Goal: Information Seeking & Learning: Learn about a topic

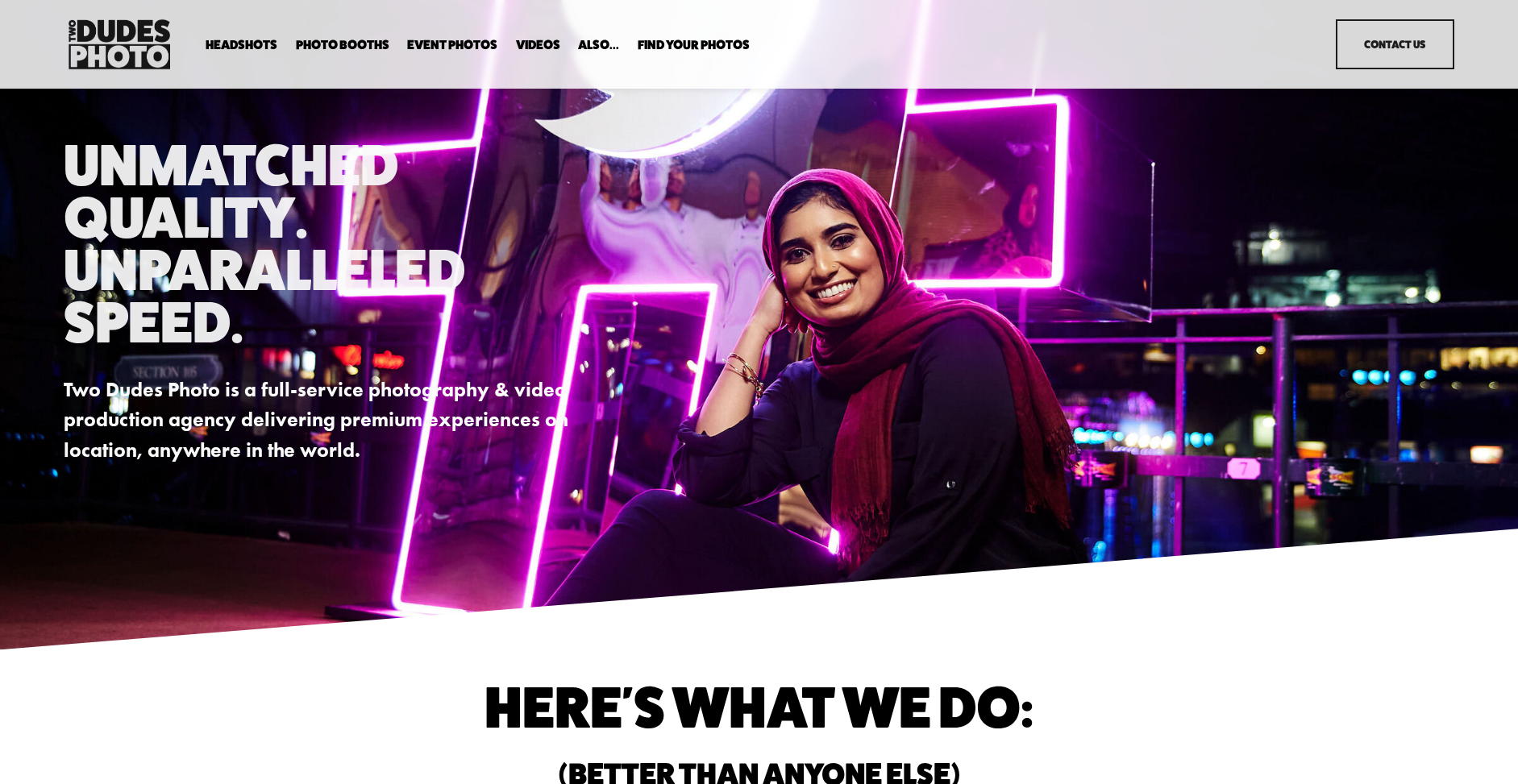
click at [459, 41] on link "Event Photos" at bounding box center [452, 45] width 90 height 15
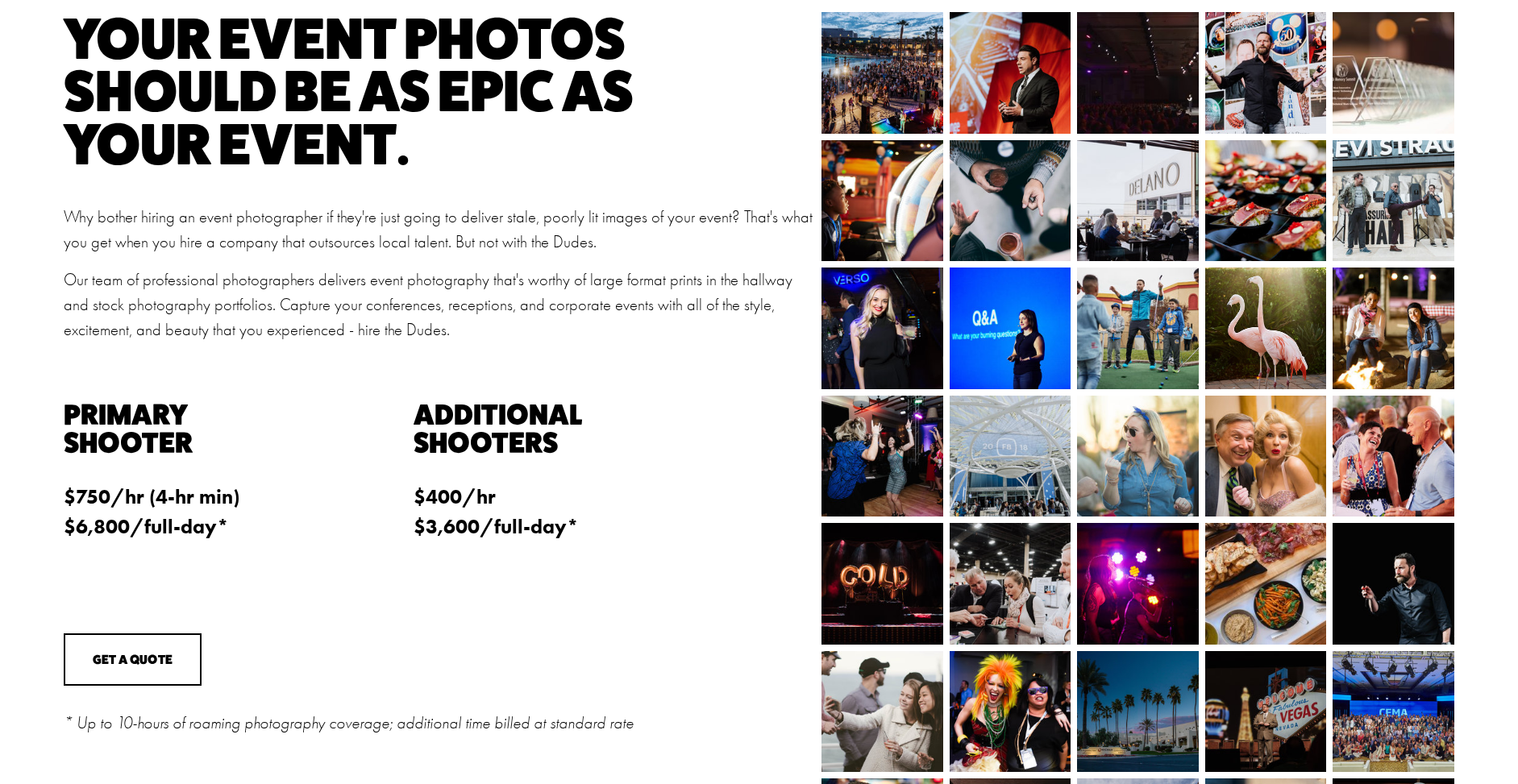
scroll to position [489, 0]
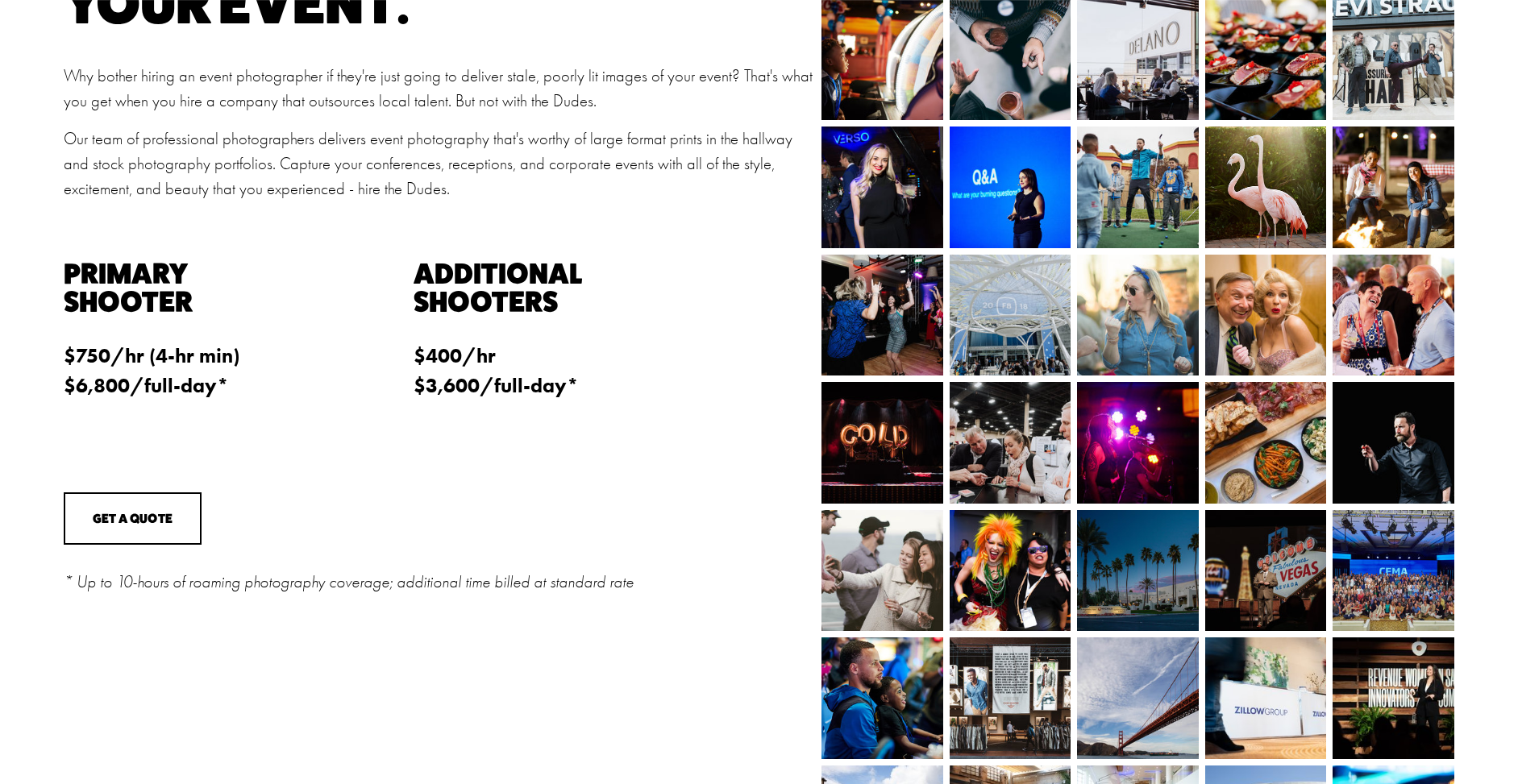
click at [1401, 452] on img at bounding box center [1375, 443] width 182 height 122
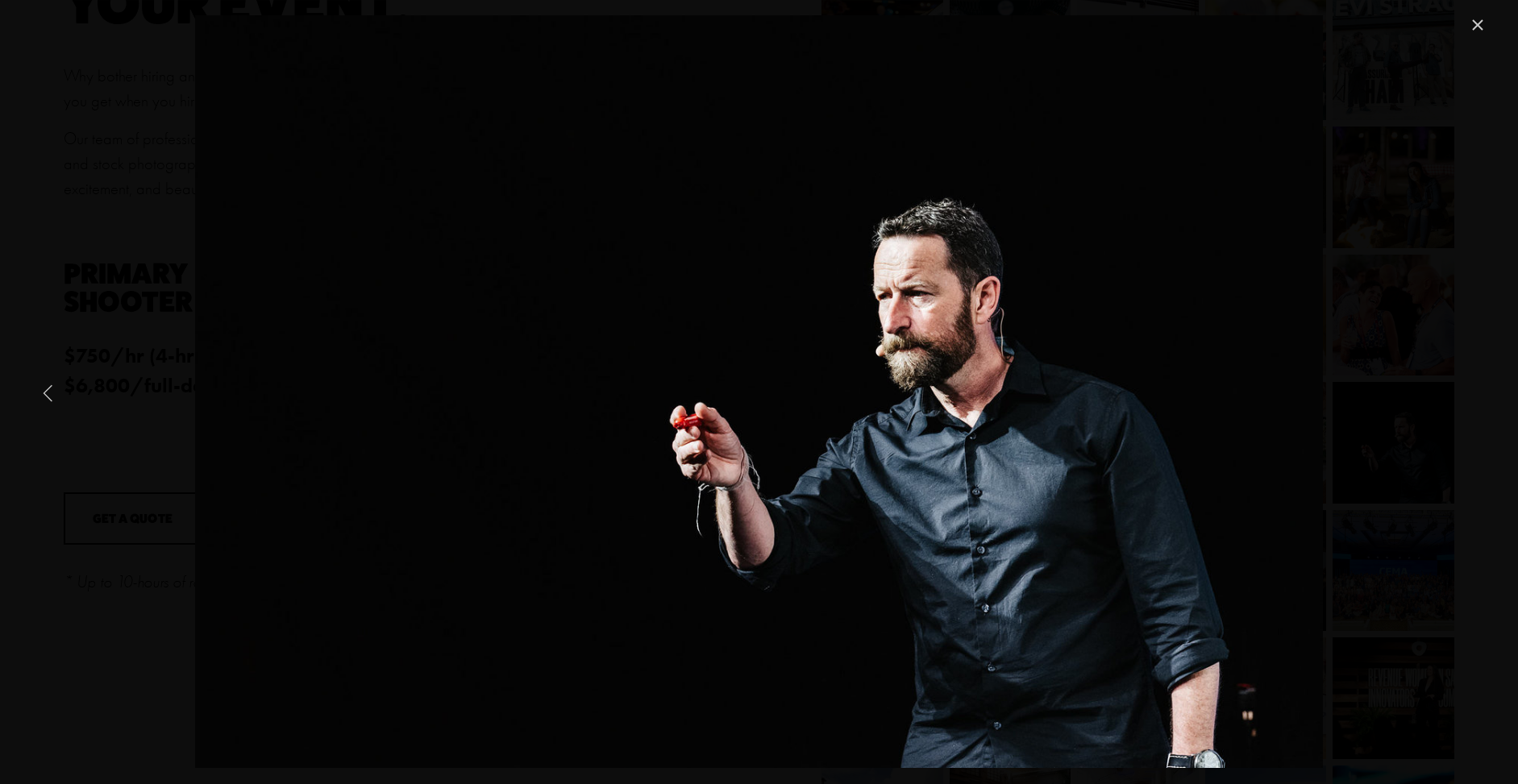
click at [38, 393] on link "Previous Item" at bounding box center [49, 393] width 36 height 36
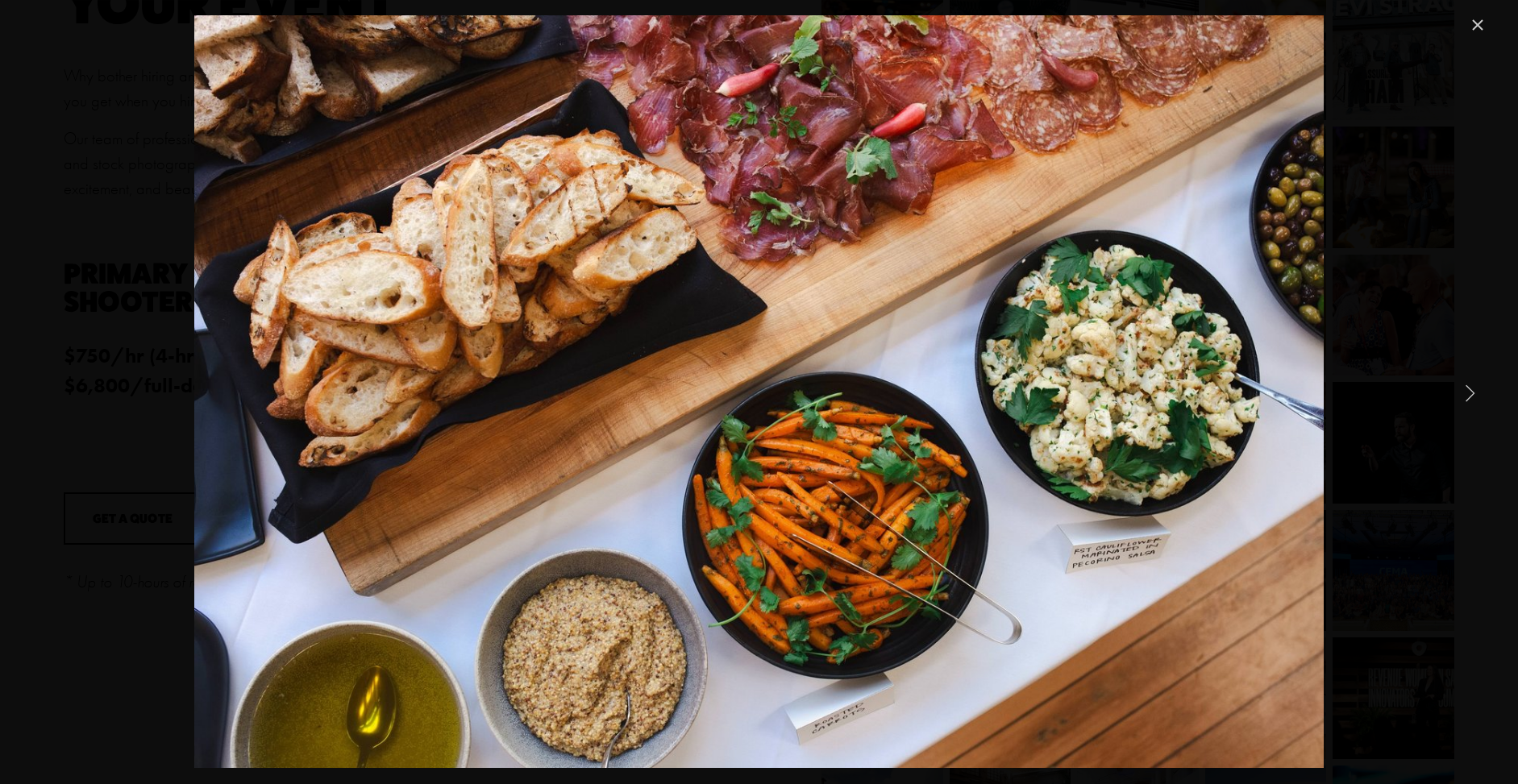
click at [1473, 393] on link "Next Item" at bounding box center [1470, 393] width 36 height 36
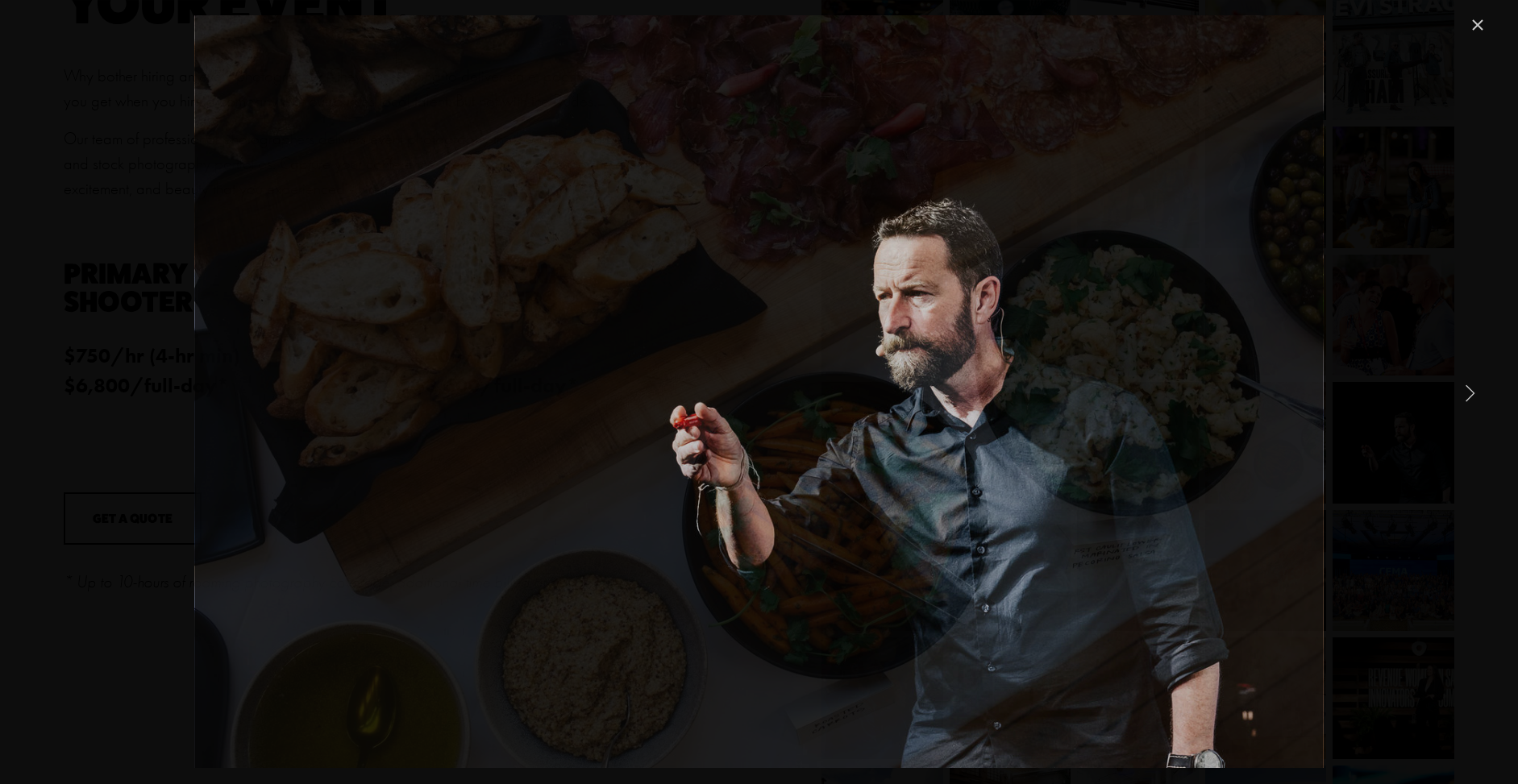
click at [1473, 393] on link "Next Item" at bounding box center [1470, 393] width 36 height 36
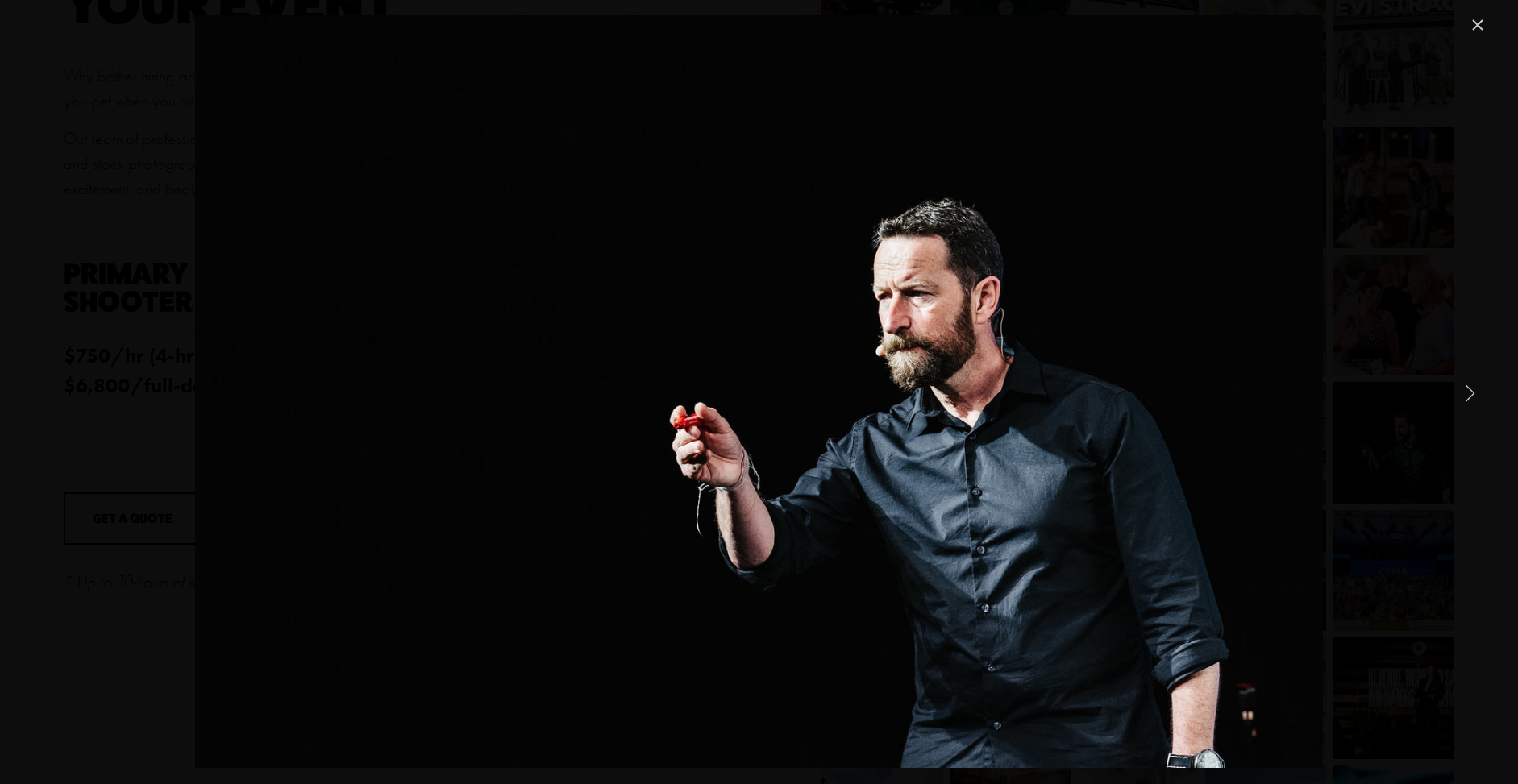
click at [1473, 393] on link "Next Item" at bounding box center [1470, 393] width 36 height 36
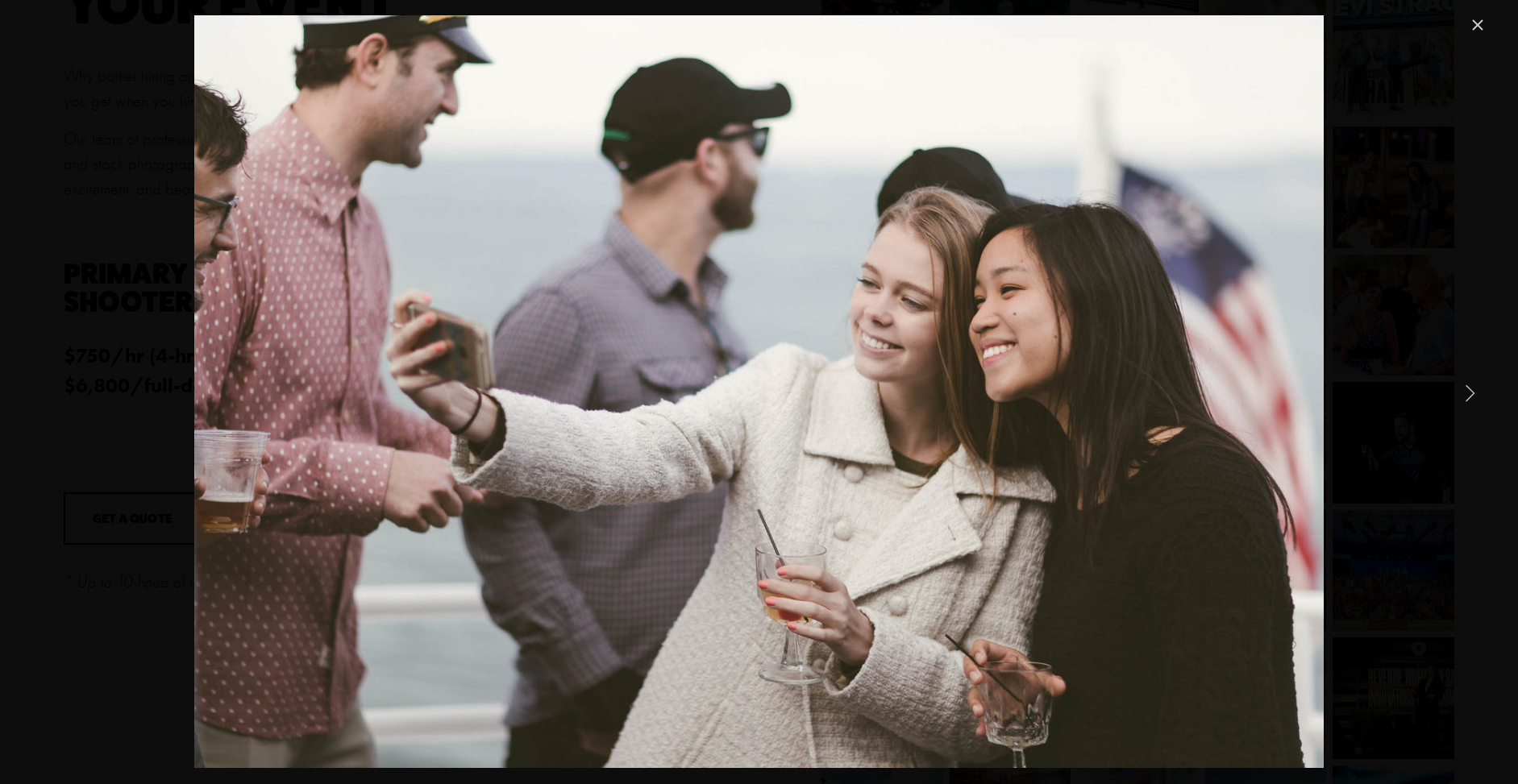
click at [1473, 393] on link "Next Item" at bounding box center [1470, 393] width 36 height 36
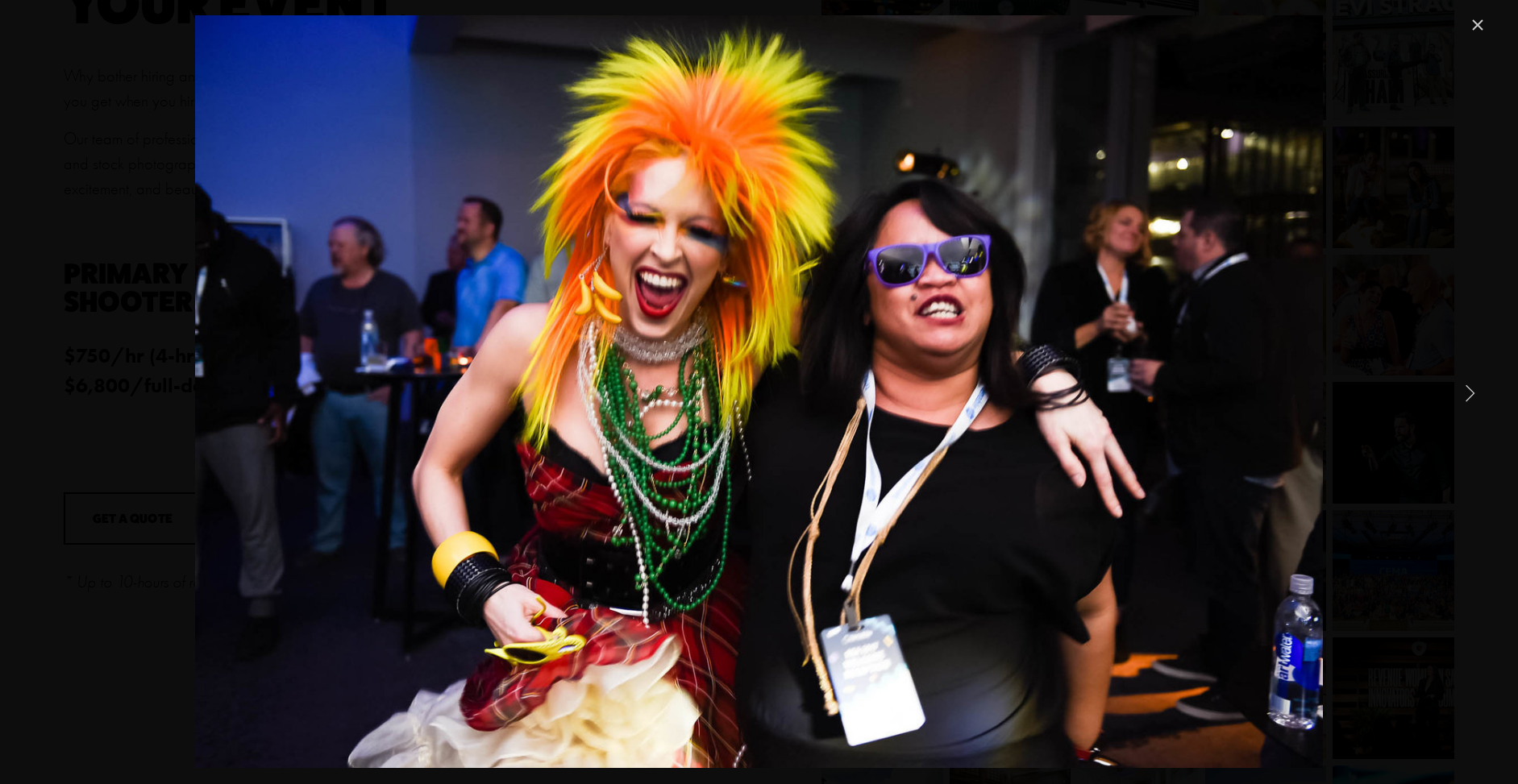
click at [1473, 393] on link "Next Item" at bounding box center [1470, 393] width 36 height 36
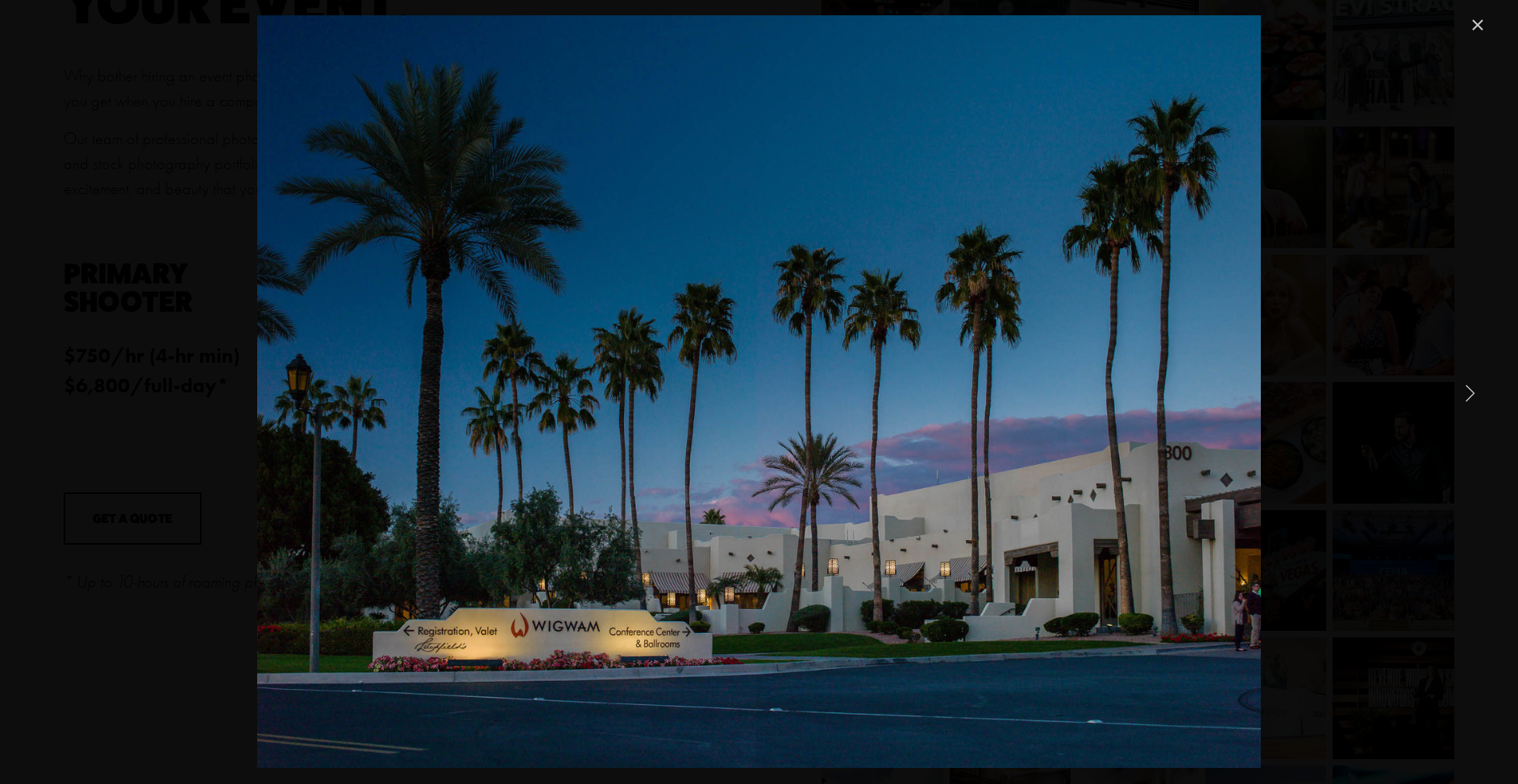
click at [1473, 393] on link "Next Item" at bounding box center [1470, 393] width 36 height 36
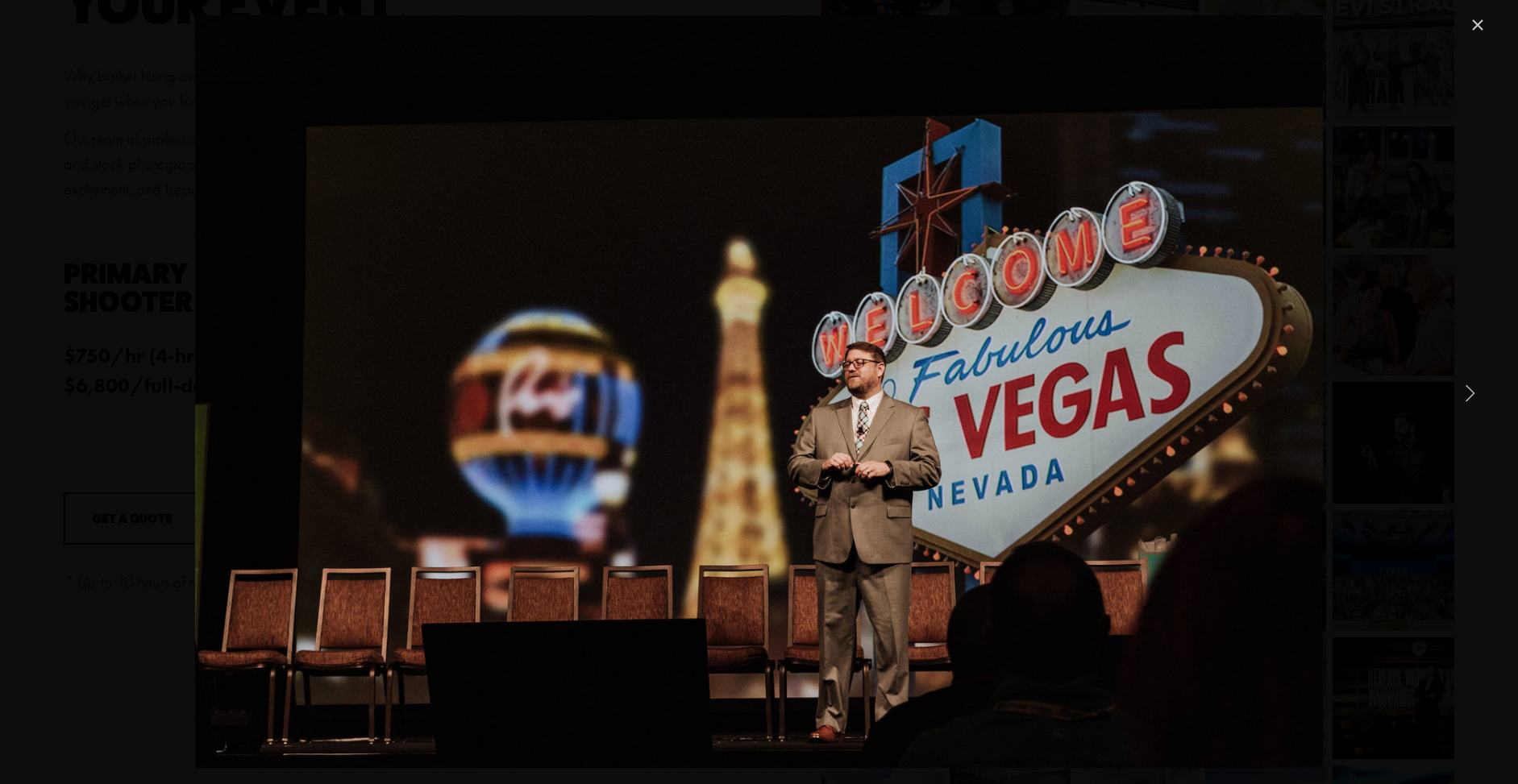
click at [1470, 400] on link "Next Item" at bounding box center [1470, 393] width 36 height 36
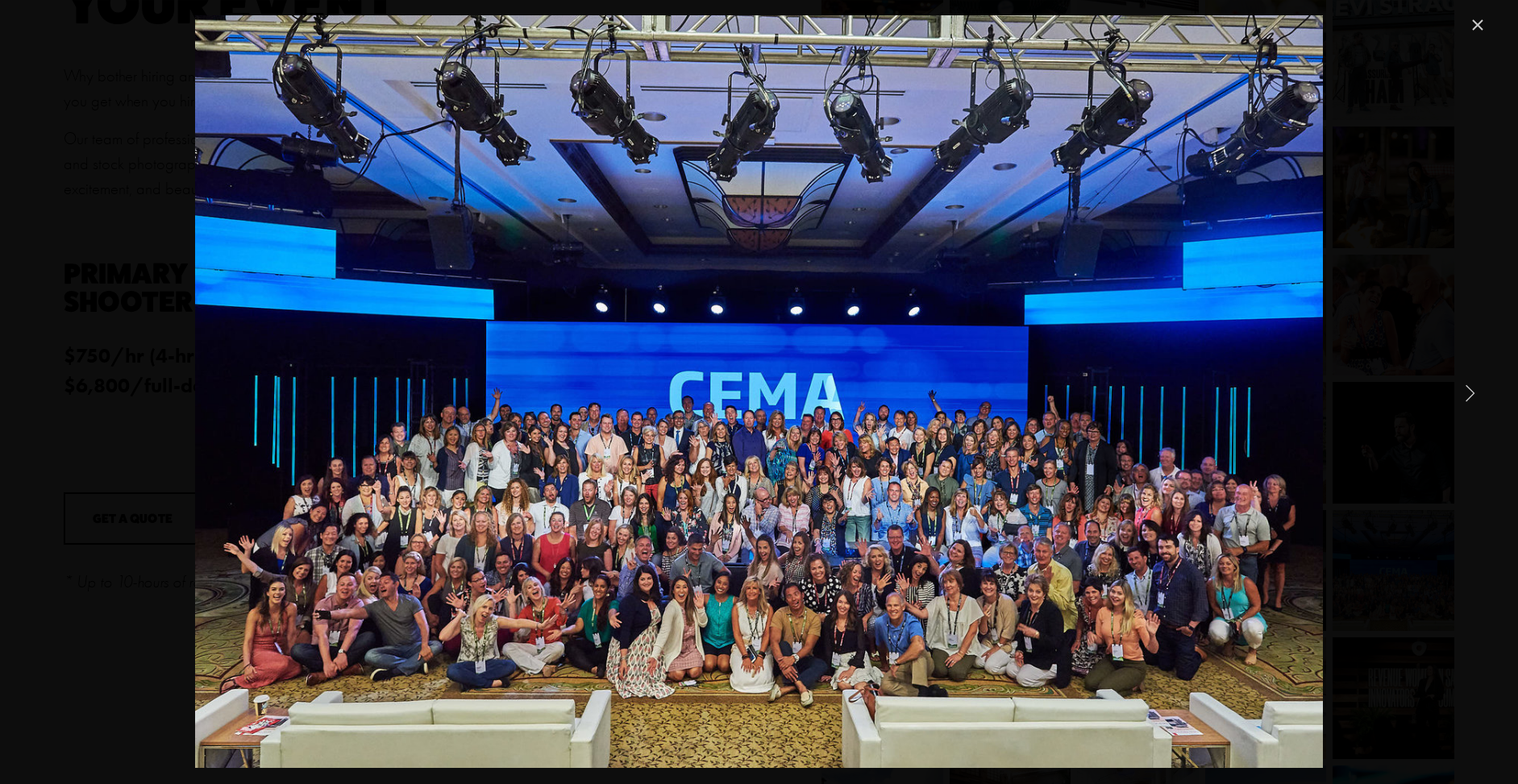
click at [1470, 400] on link "Next Item" at bounding box center [1470, 393] width 36 height 36
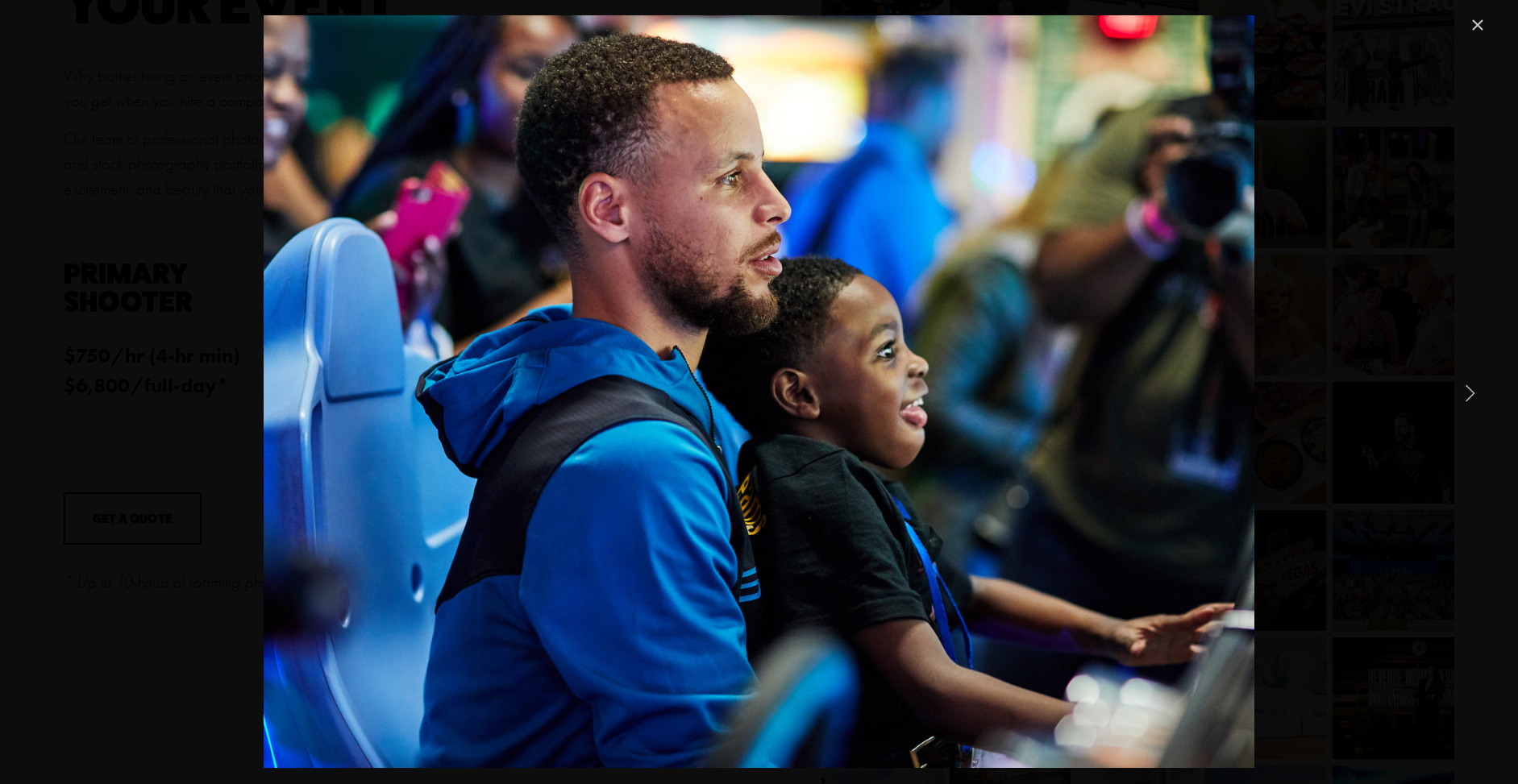
click at [1470, 400] on link "Next Item" at bounding box center [1470, 393] width 36 height 36
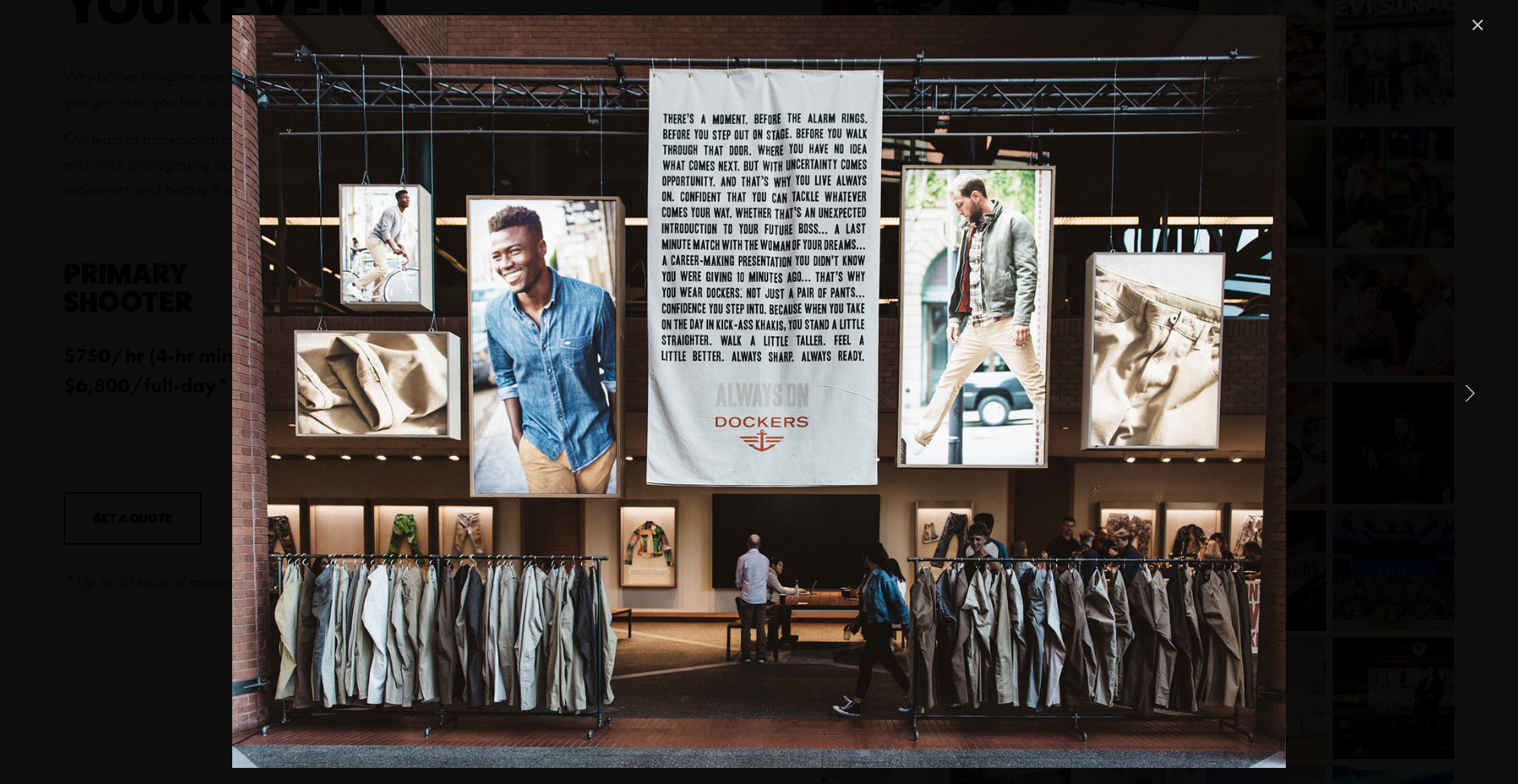
click at [1467, 405] on link "Next Item" at bounding box center [1470, 393] width 36 height 36
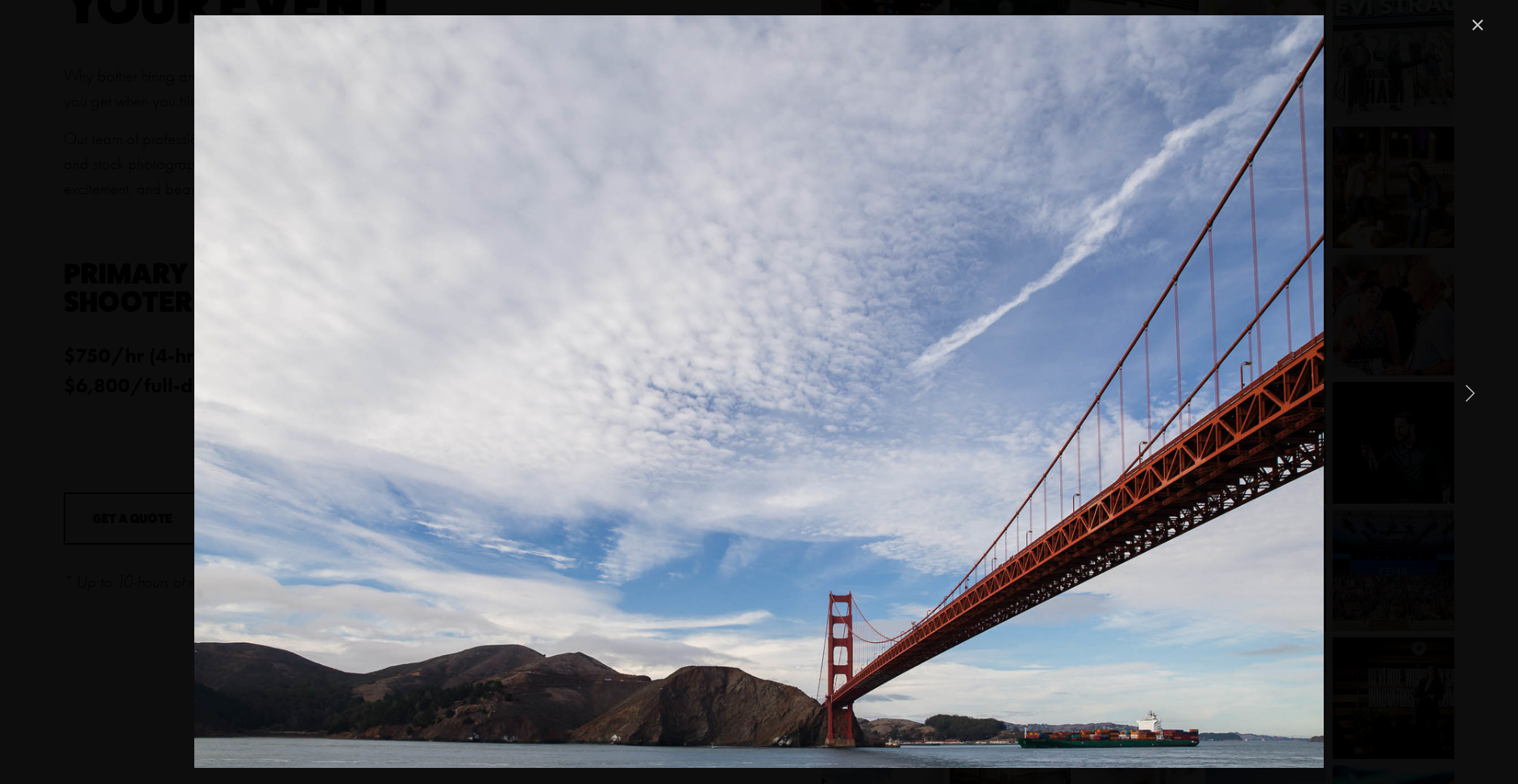
click at [1467, 405] on link "Next Item" at bounding box center [1470, 393] width 36 height 36
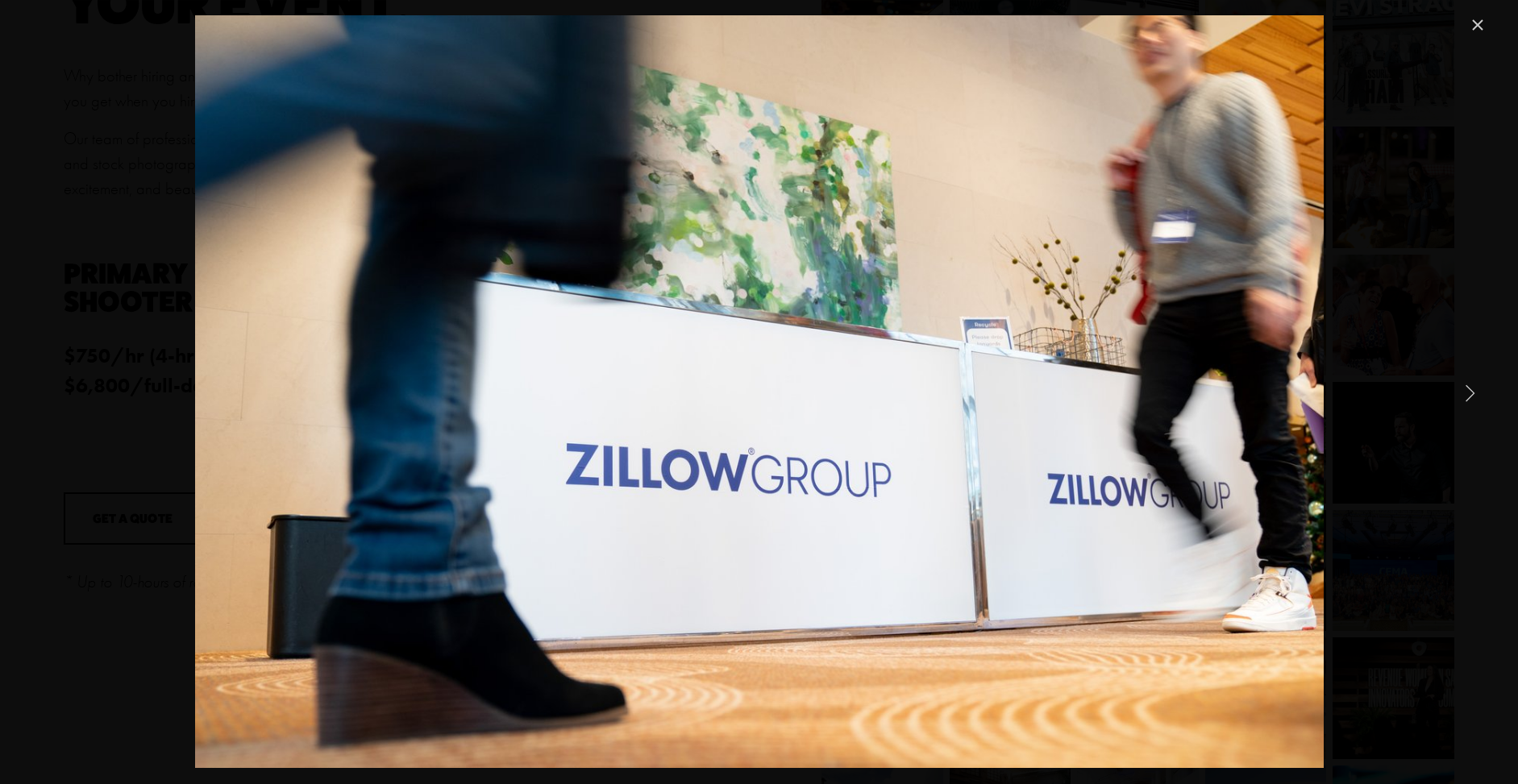
click at [1492, 381] on div "Gallery" at bounding box center [759, 392] width 1518 height 784
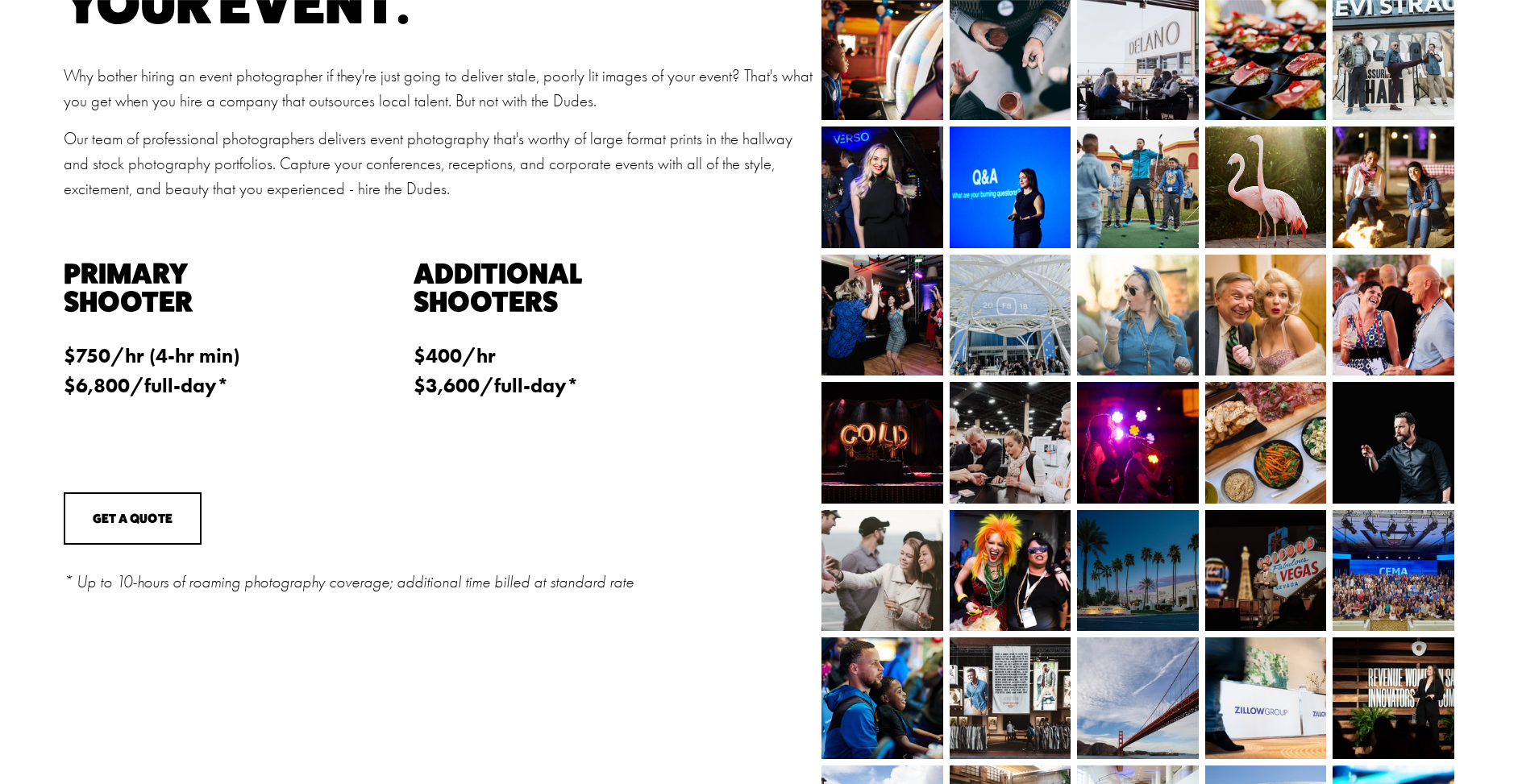
click at [1478, 384] on link "Next Item" at bounding box center [1470, 393] width 36 height 36
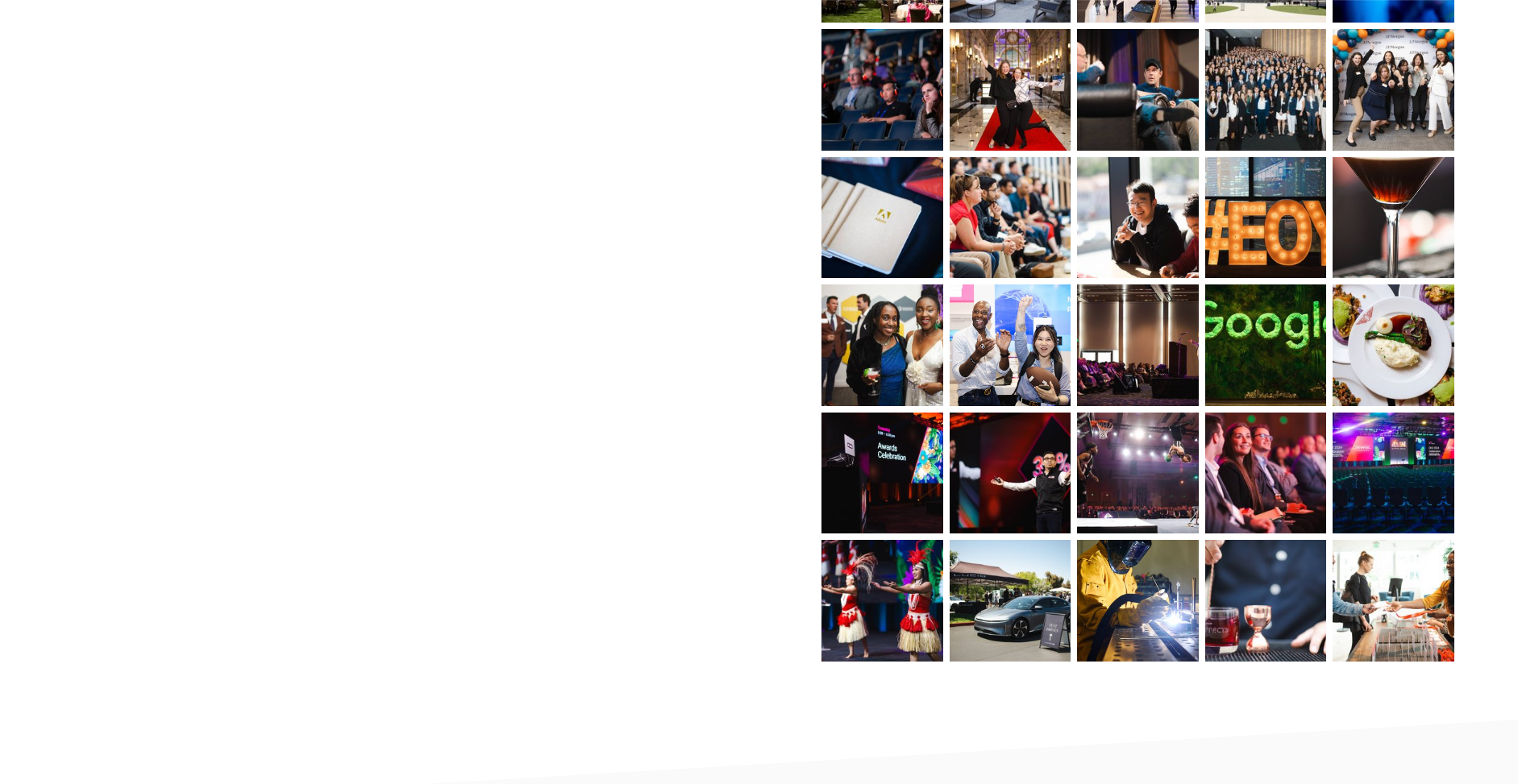
scroll to position [1368, 0]
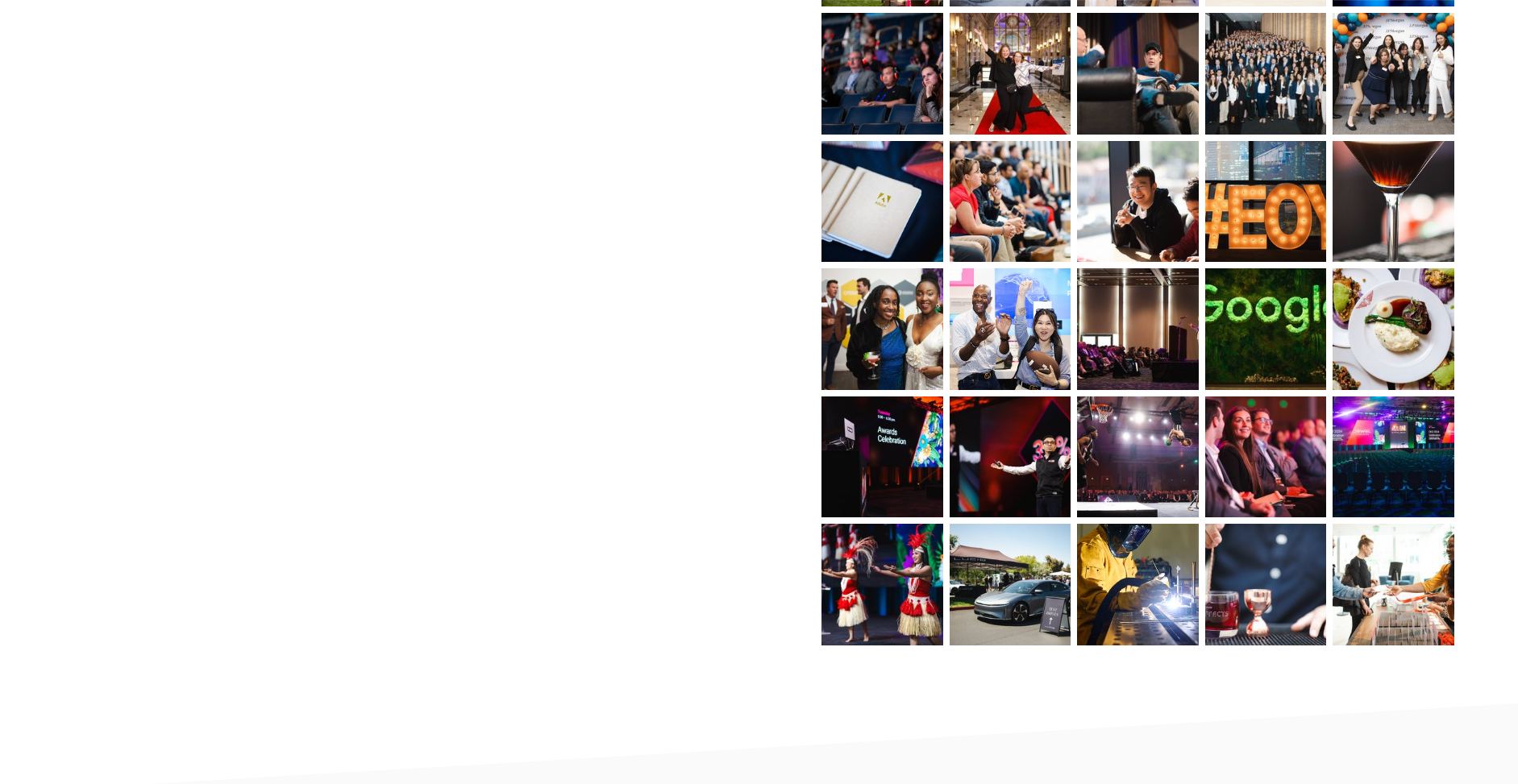
click at [1152, 463] on img at bounding box center [1138, 458] width 183 height 122
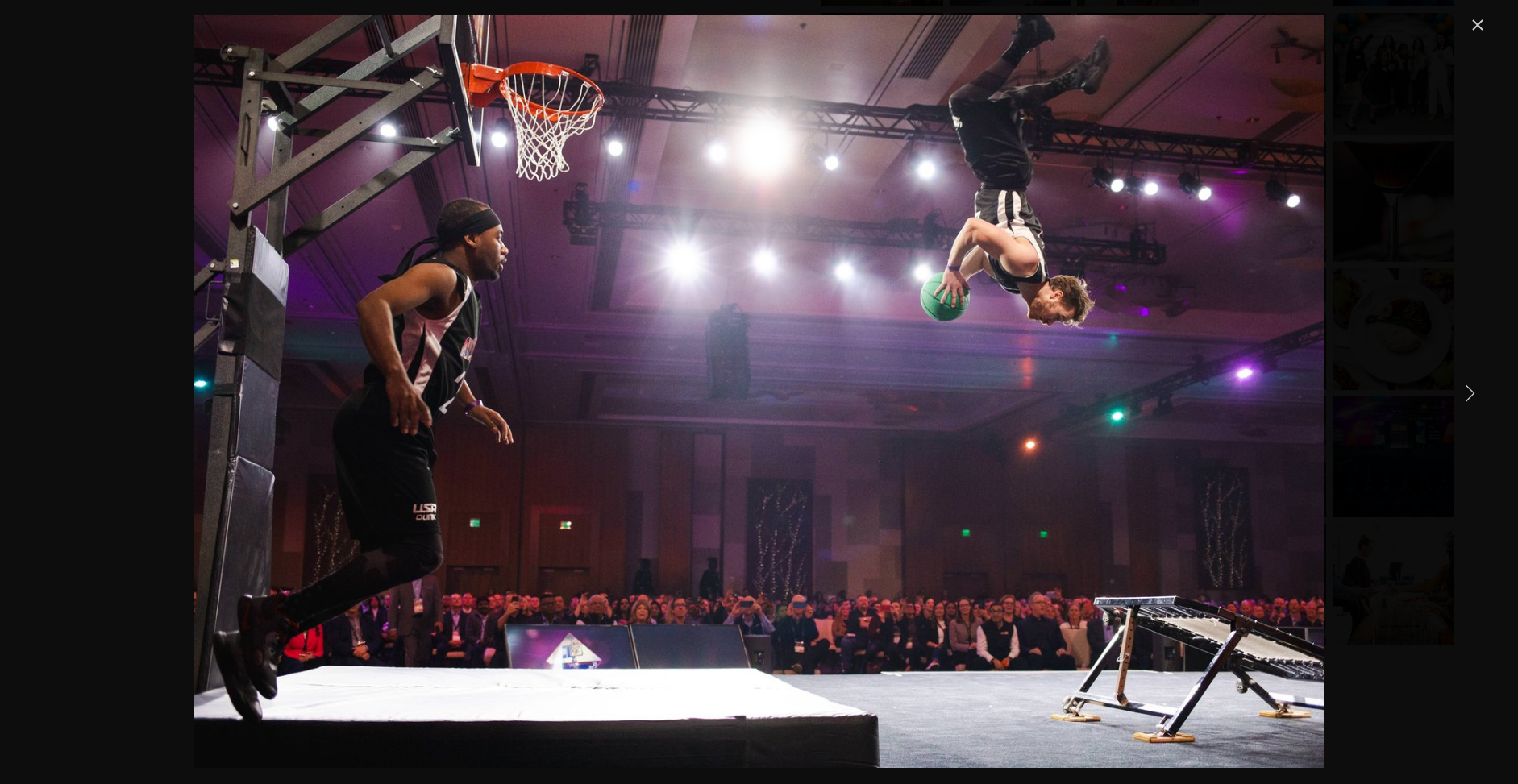
click at [1470, 390] on link "Next Item" at bounding box center [1470, 393] width 36 height 36
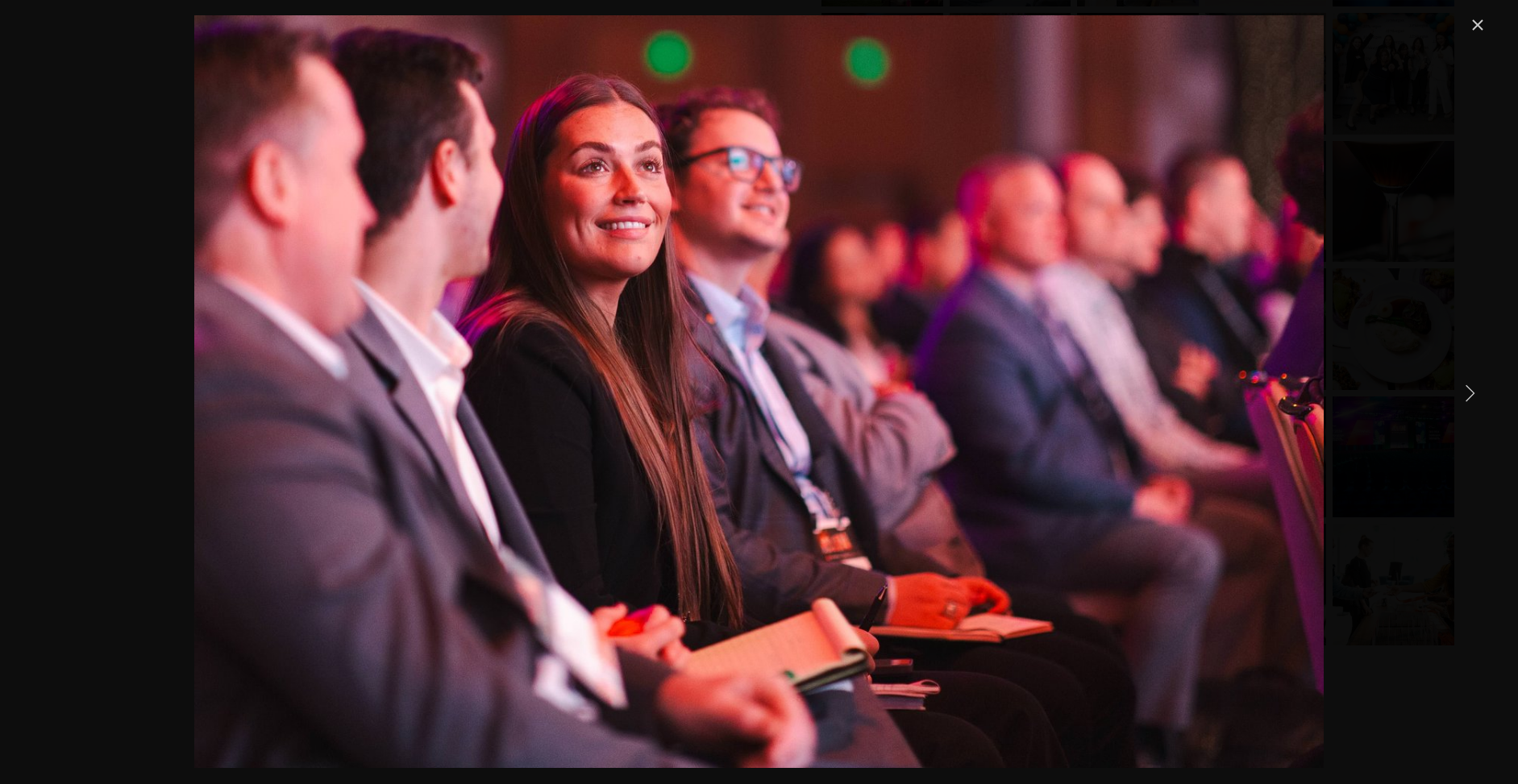
click at [1470, 390] on link "Next Item" at bounding box center [1470, 393] width 36 height 36
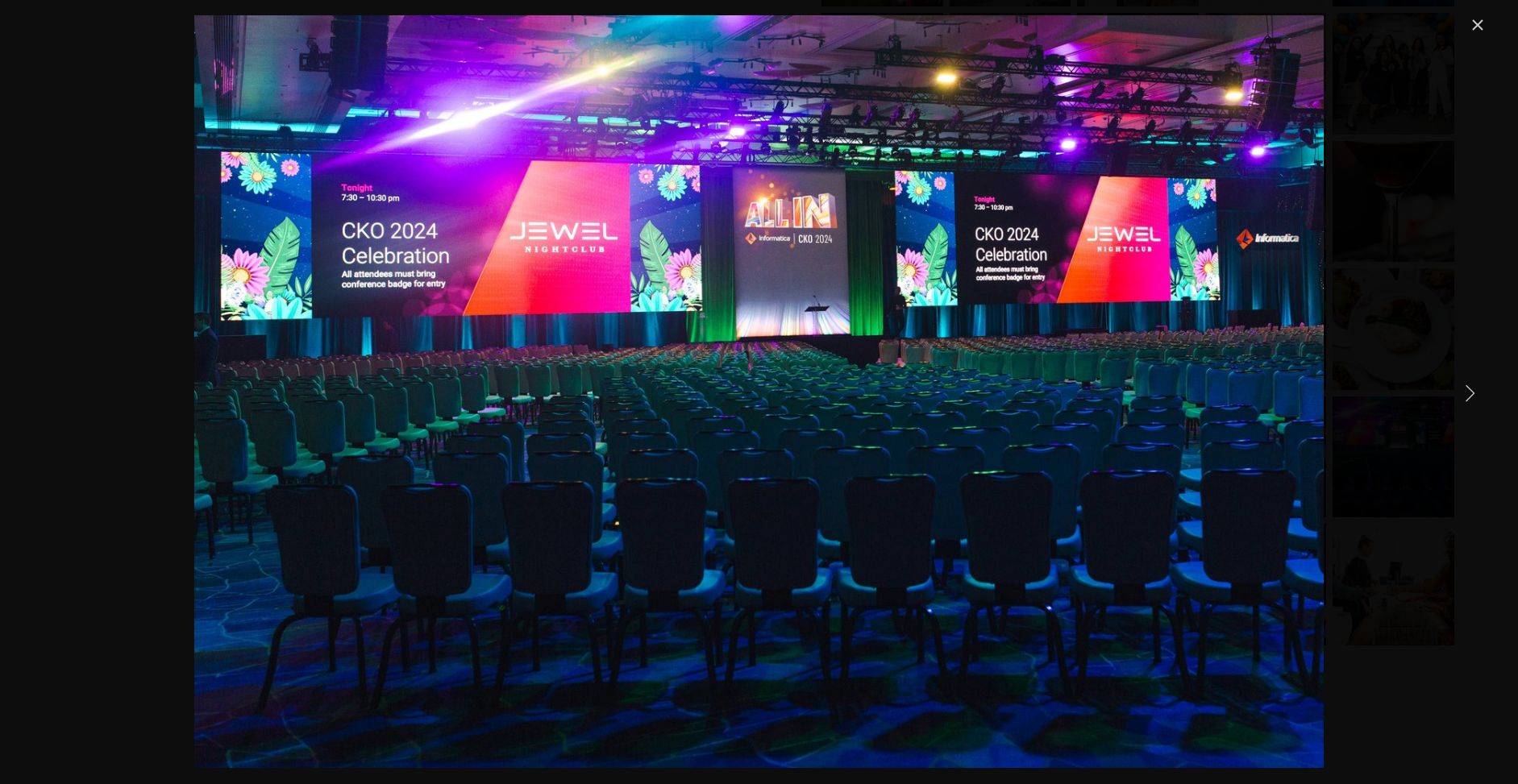
click at [1470, 390] on link "Next Item" at bounding box center [1470, 393] width 36 height 36
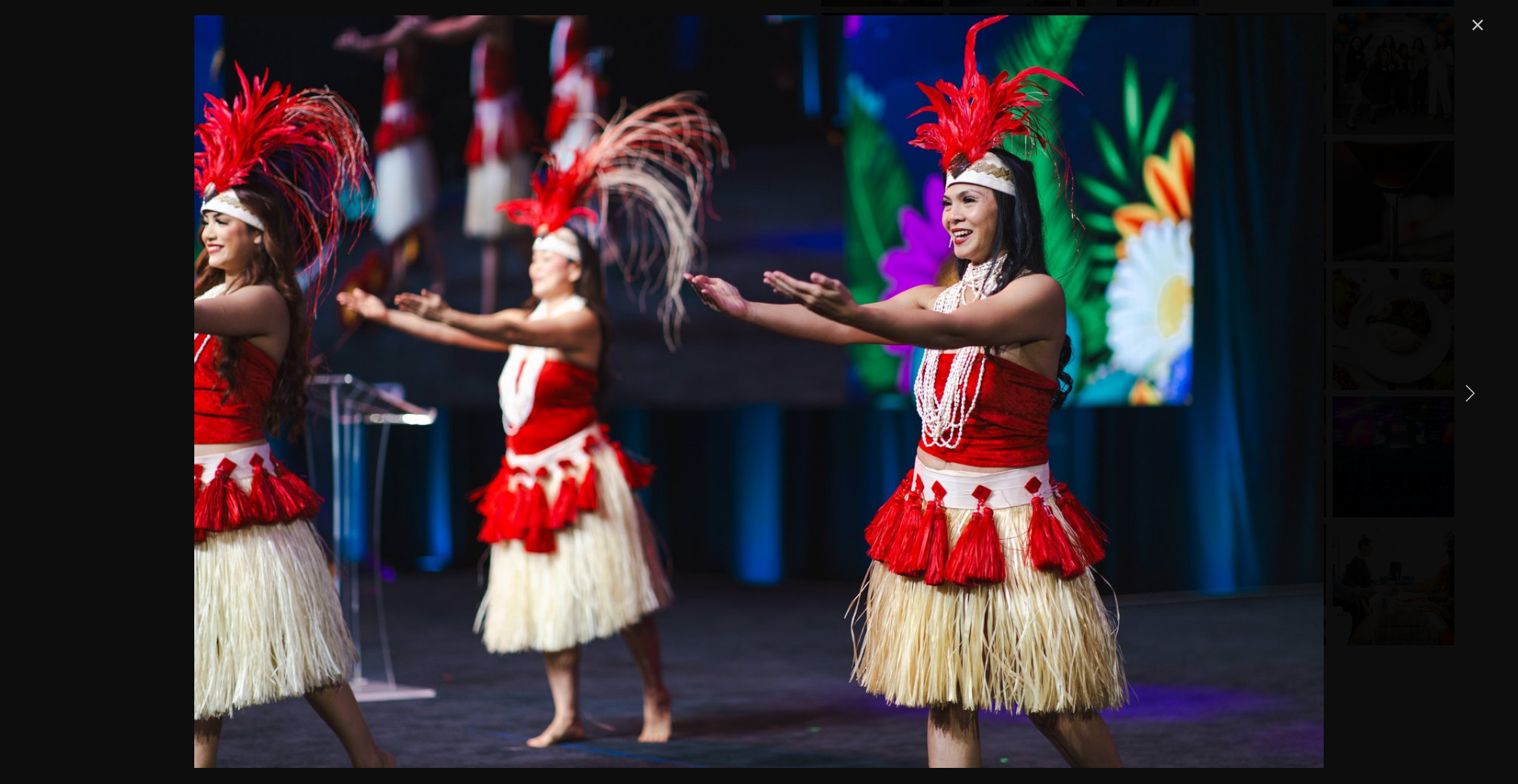
click at [1470, 390] on link "Next Item" at bounding box center [1470, 393] width 36 height 36
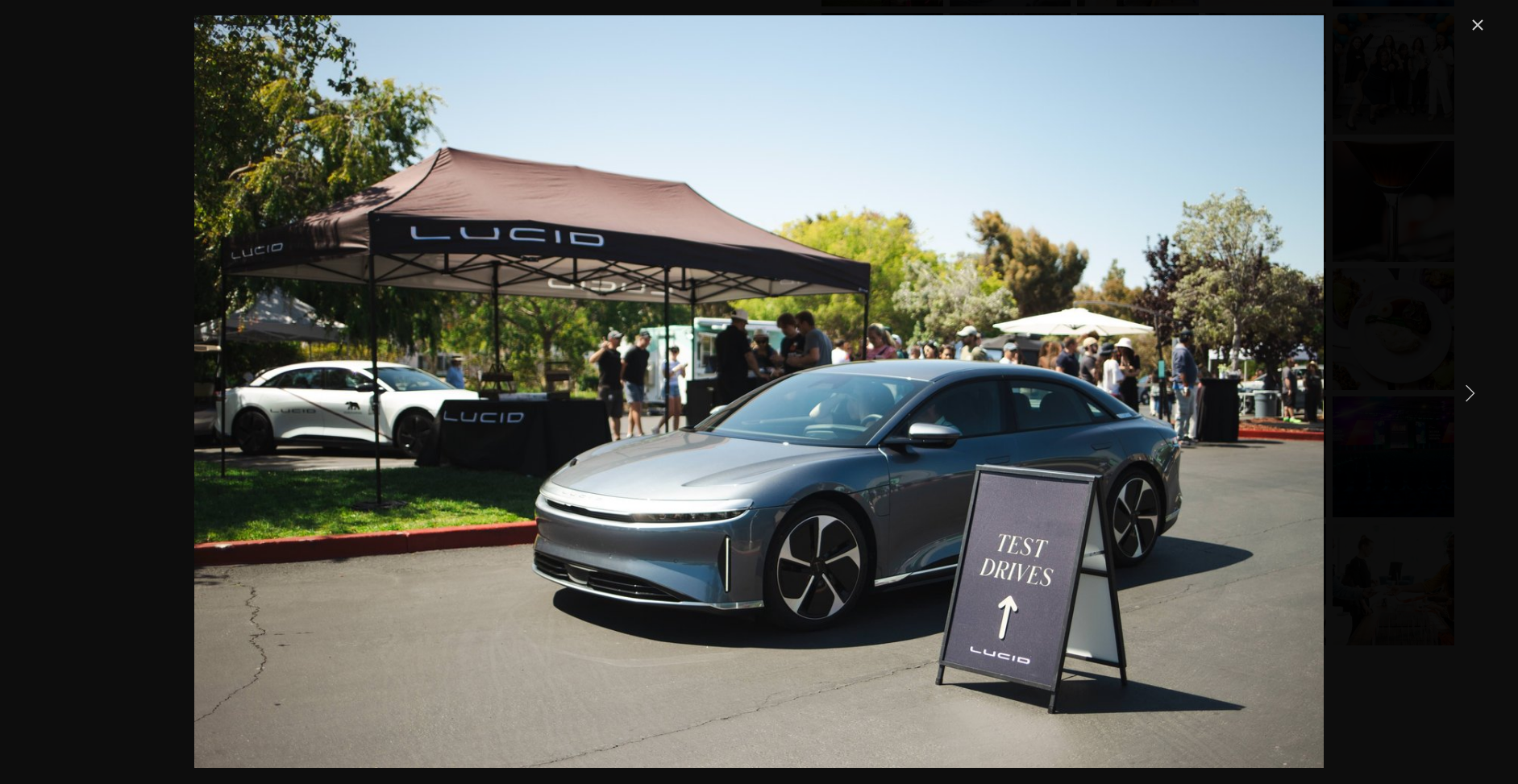
click at [1470, 390] on link "Next Item" at bounding box center [1470, 393] width 36 height 36
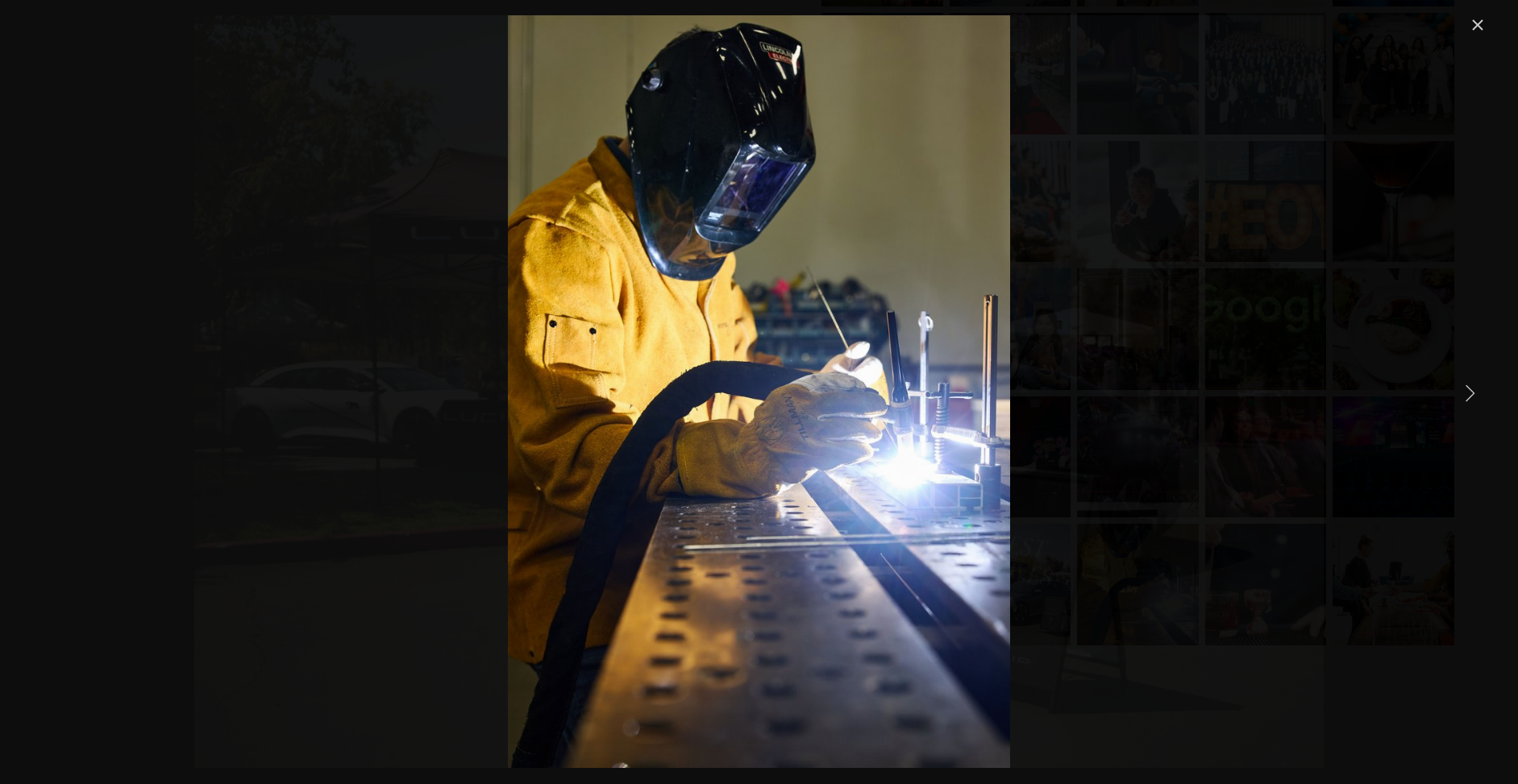
click at [1470, 390] on link "Next Item" at bounding box center [1470, 393] width 36 height 36
